Goal: Transaction & Acquisition: Register for event/course

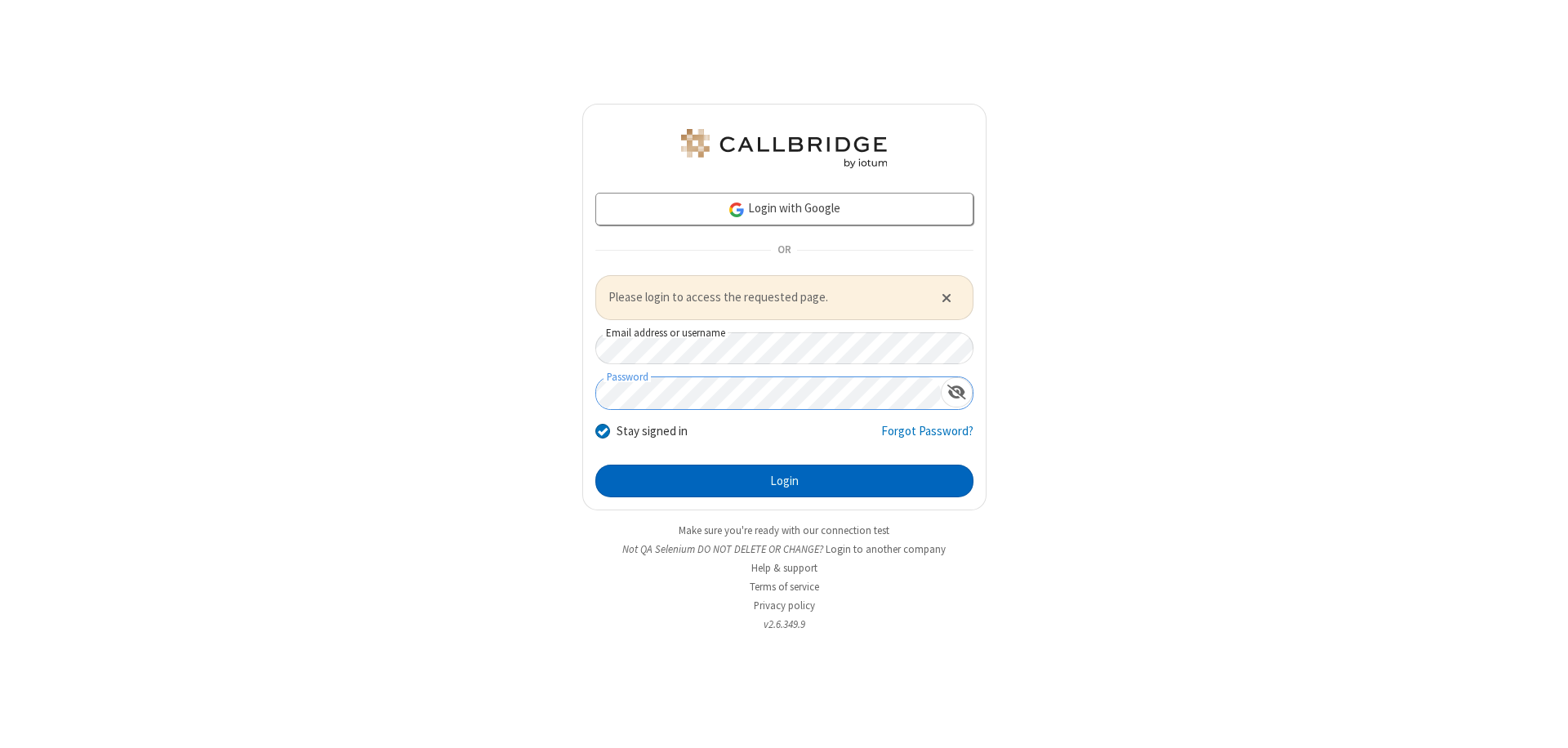
click at [784, 480] on button "Login" at bounding box center [784, 481] width 378 height 33
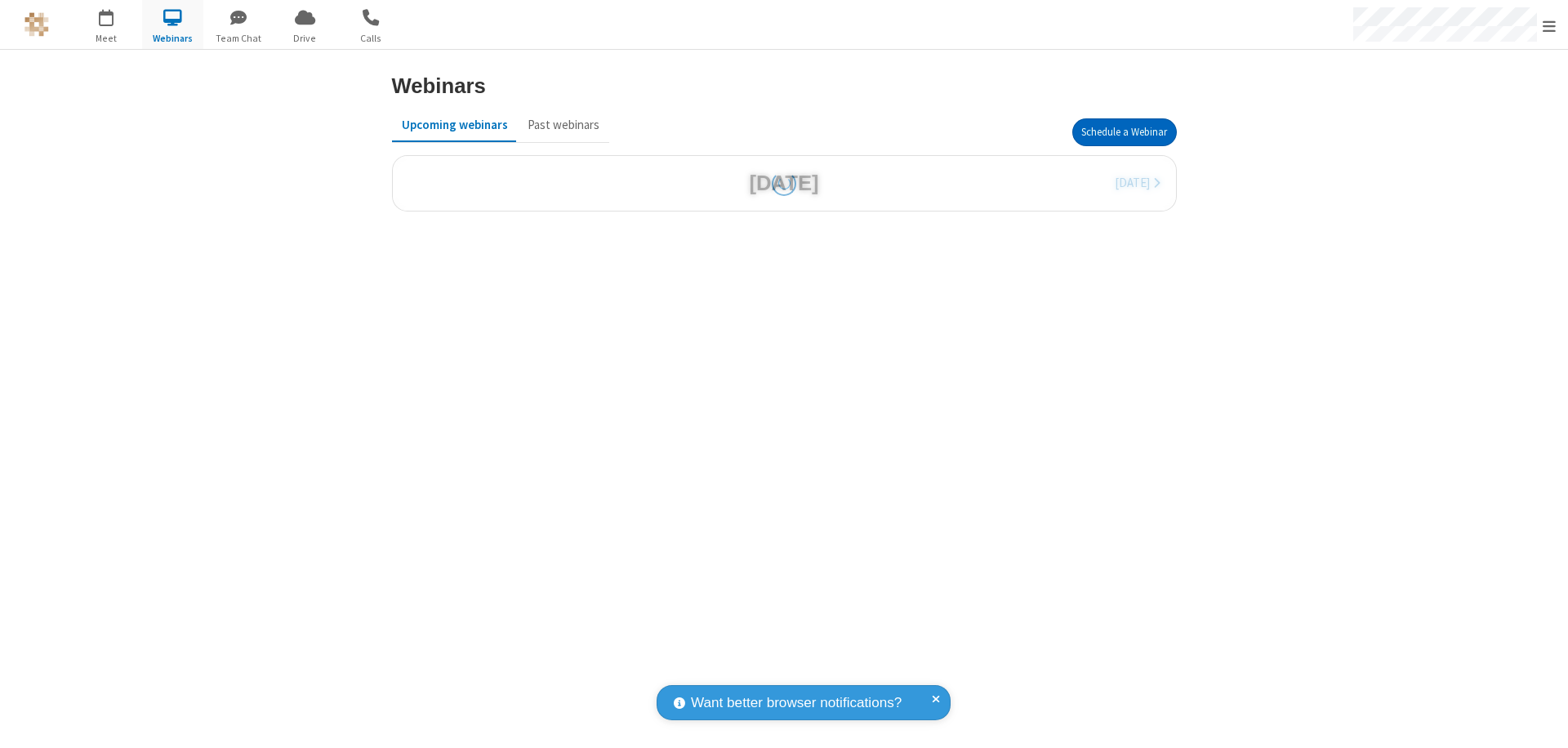
click at [1124, 132] on button "Schedule a Webinar" at bounding box center [1124, 132] width 104 height 28
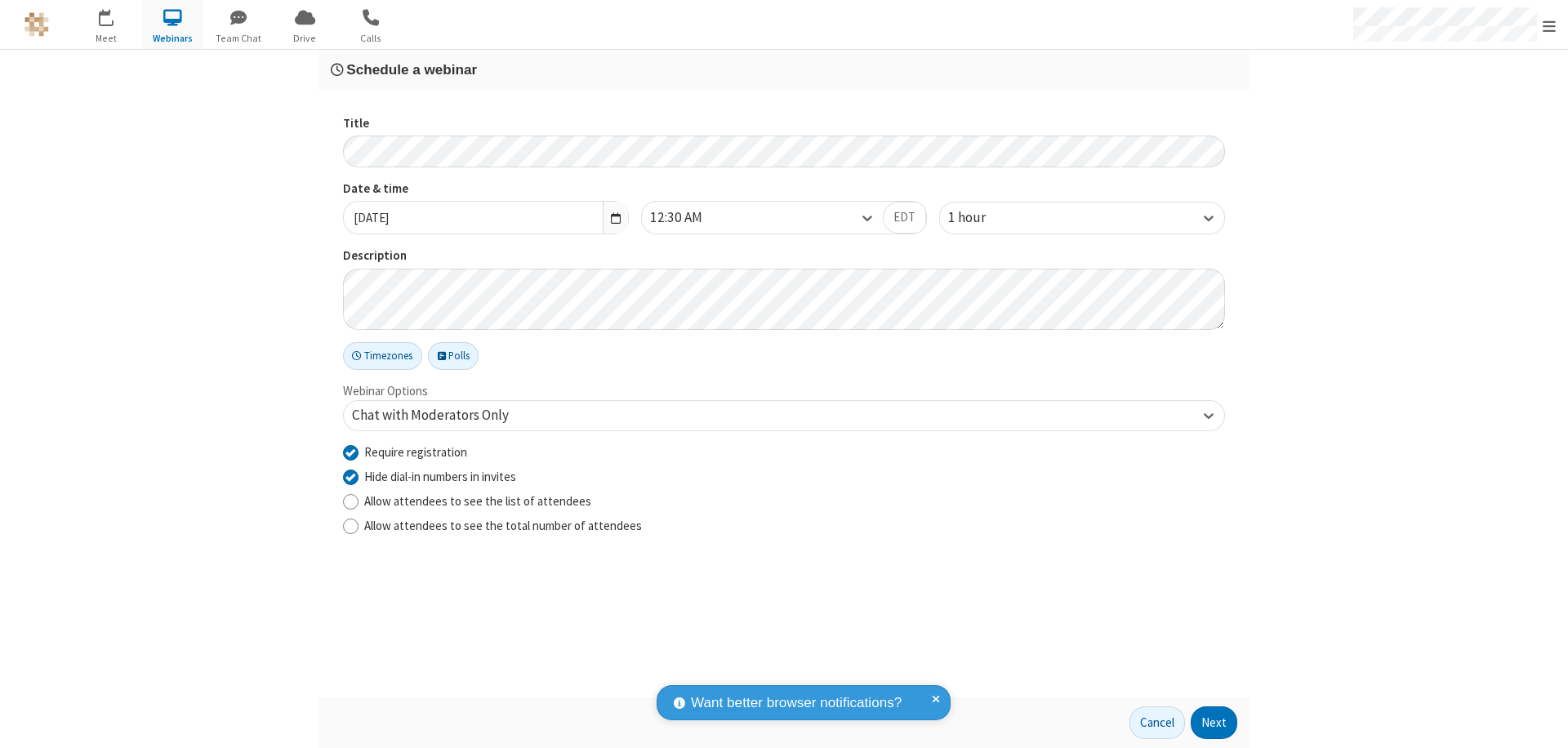
click at [350, 451] on input "Require registration" at bounding box center [351, 451] width 16 height 17
checkbox input "false"
click at [1215, 723] on button "Next" at bounding box center [1214, 722] width 47 height 33
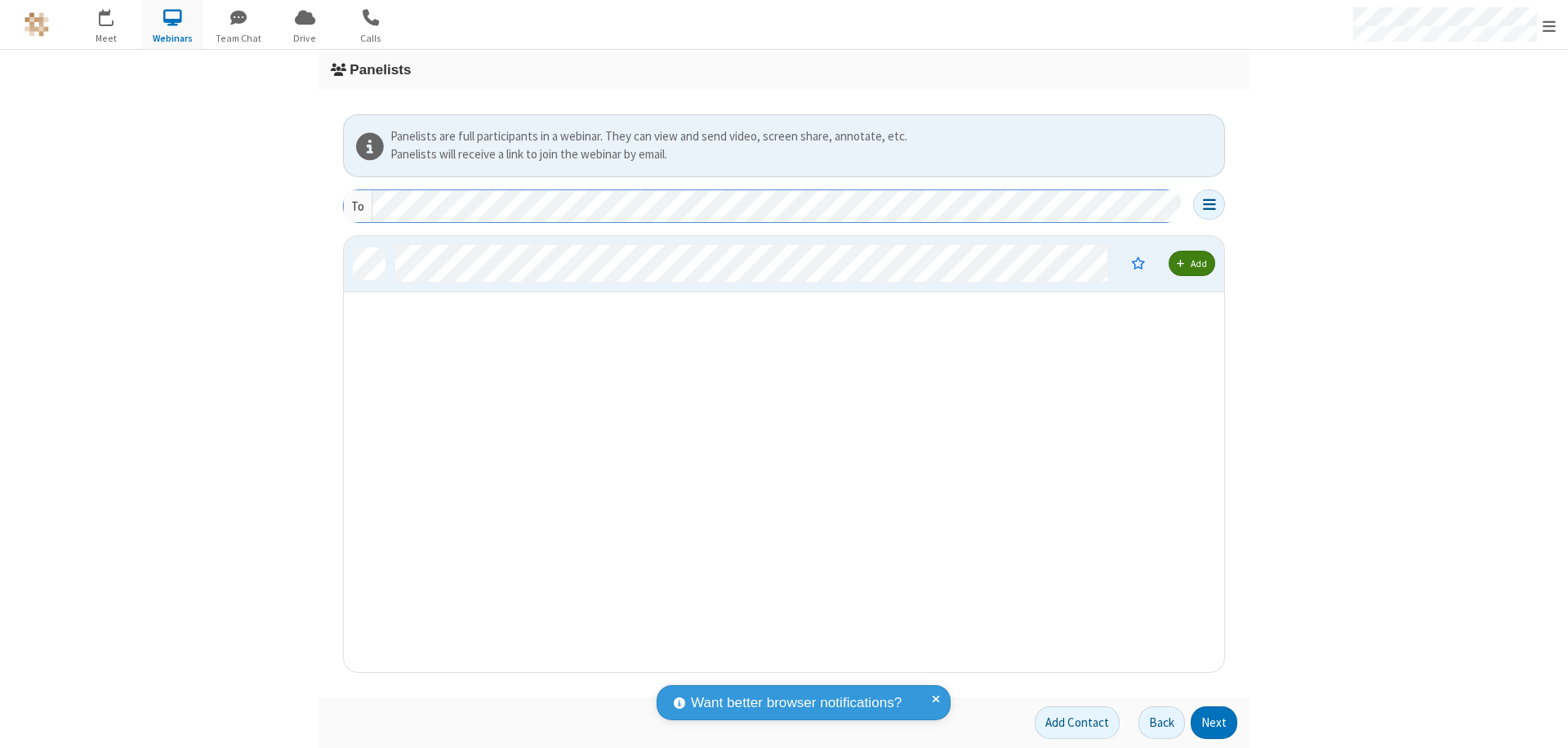
scroll to position [424, 868]
click at [1215, 723] on button "Next" at bounding box center [1214, 722] width 47 height 33
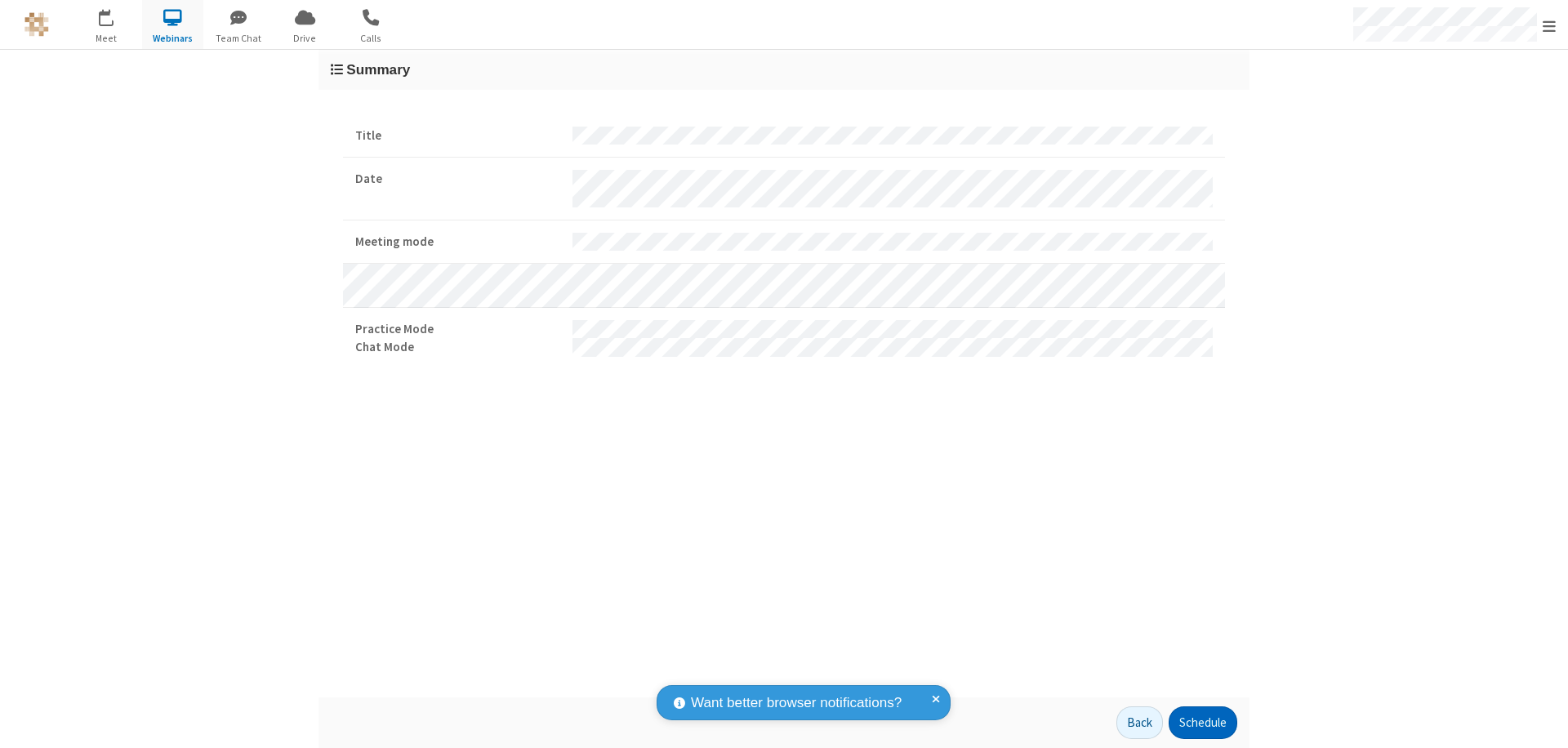
click at [1202, 723] on button "Schedule" at bounding box center [1202, 722] width 68 height 33
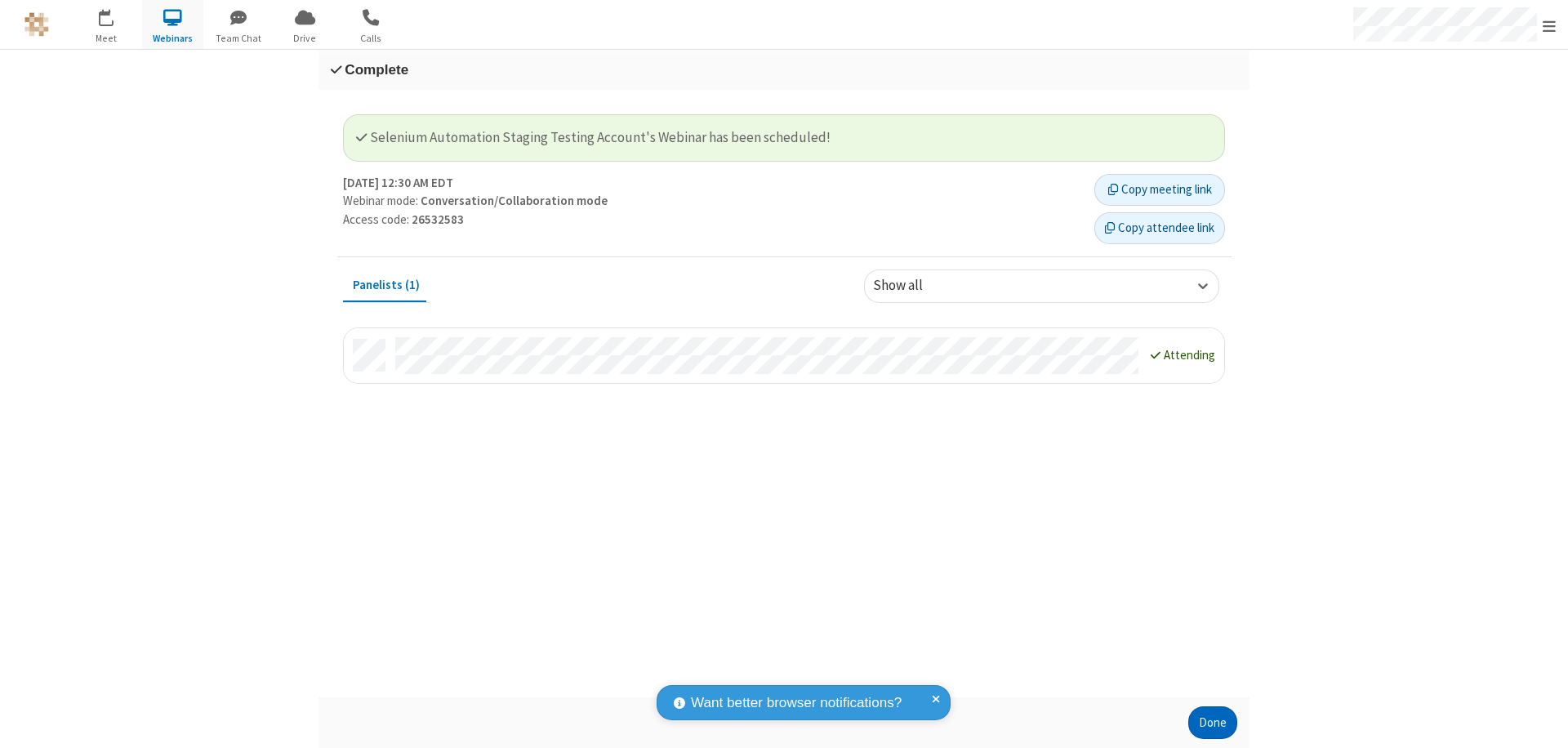
click at [1213, 723] on button "Done" at bounding box center [1212, 722] width 49 height 33
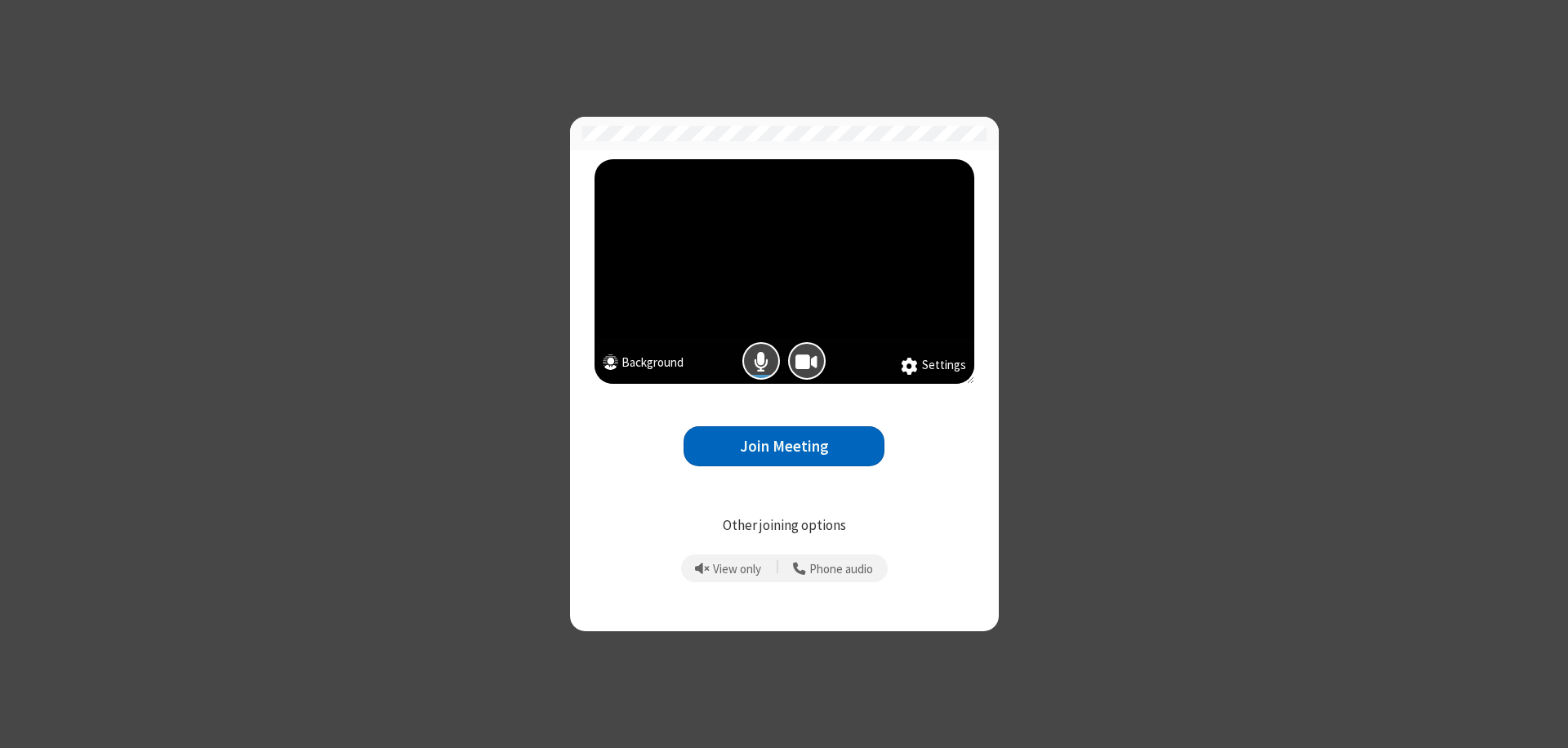
click at [784, 446] on button "Join Meeting" at bounding box center [784, 446] width 201 height 40
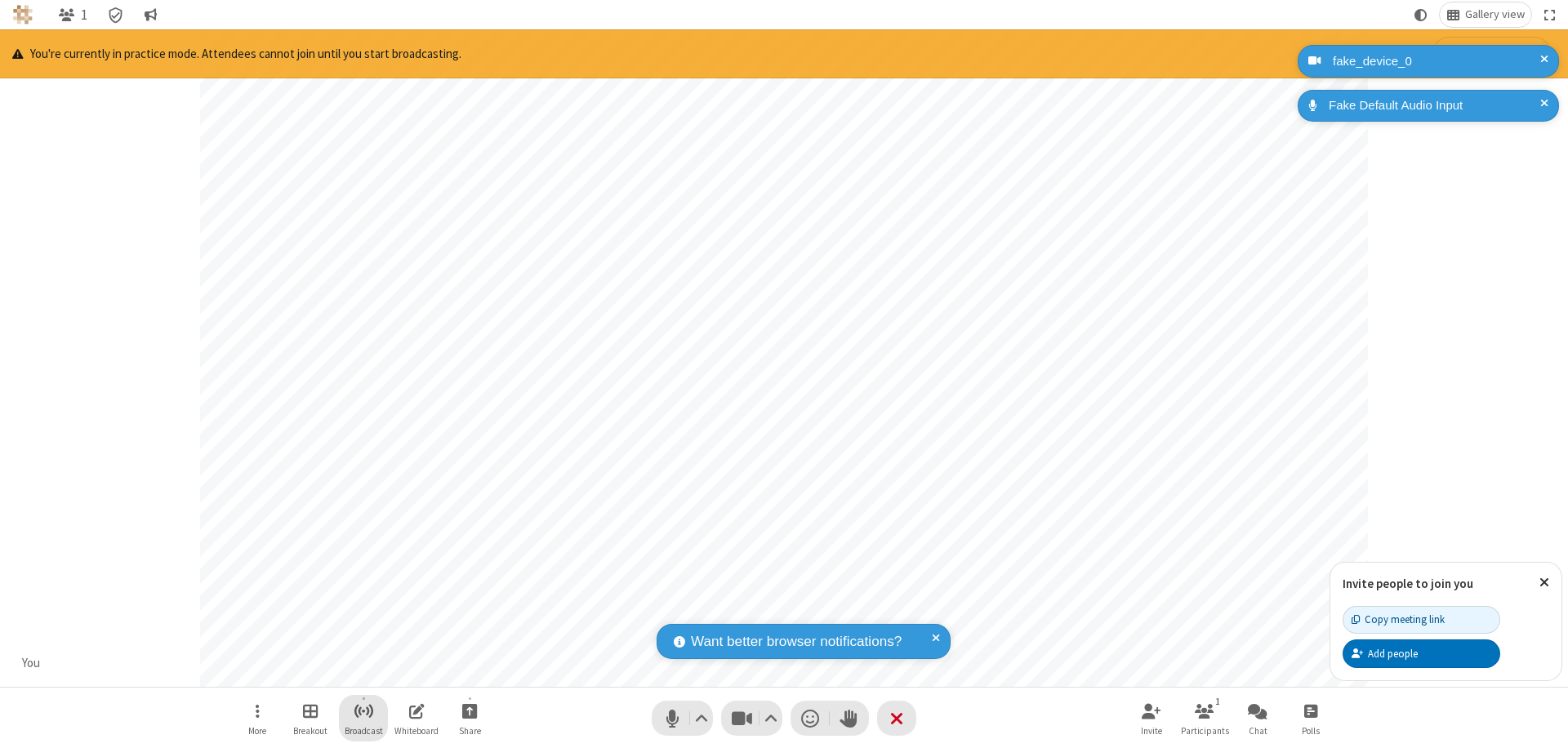
click at [363, 710] on span "Start broadcast" at bounding box center [364, 711] width 21 height 21
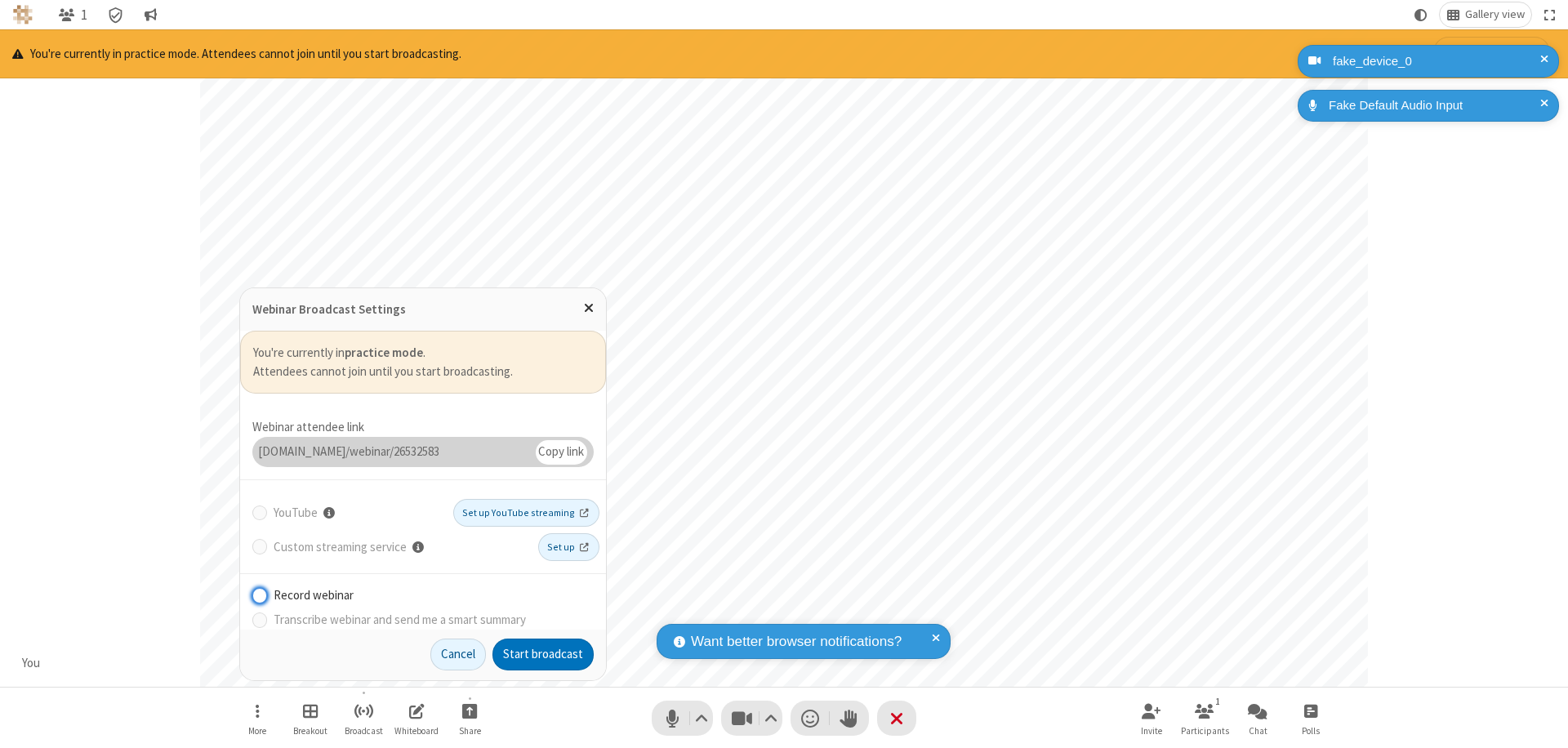
click at [543, 655] on button "Start broadcast" at bounding box center [543, 655] width 101 height 33
